Goal: Task Accomplishment & Management: Manage account settings

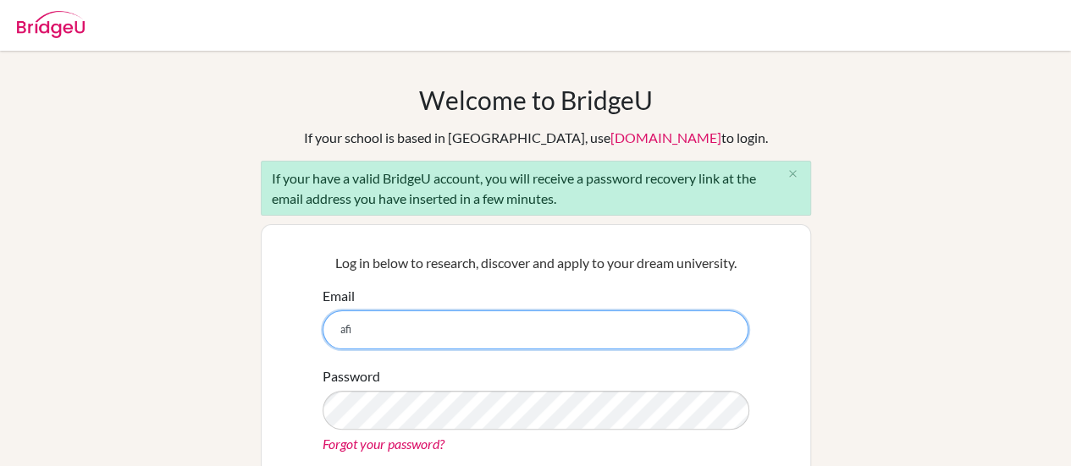
type input "[EMAIL_ADDRESS][PERSON_NAME][DOMAIN_NAME]"
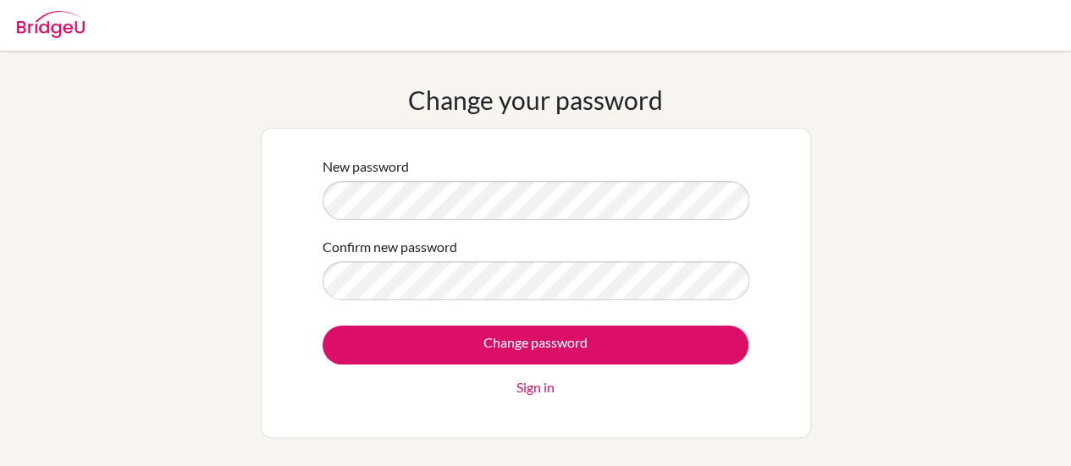
click at [322, 326] on input "Change password" at bounding box center [535, 345] width 426 height 39
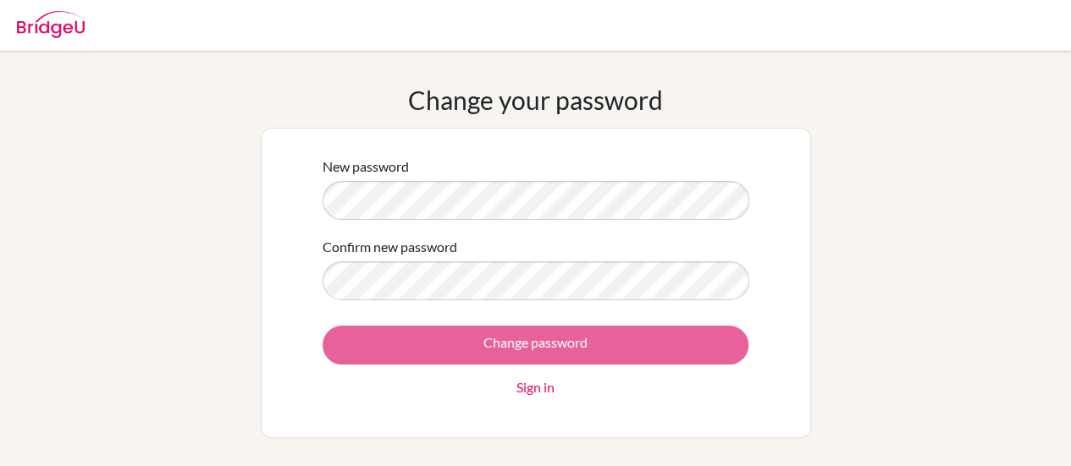
click at [545, 346] on div "Change password Sign in" at bounding box center [535, 362] width 426 height 72
